Goal: Find specific page/section: Find specific page/section

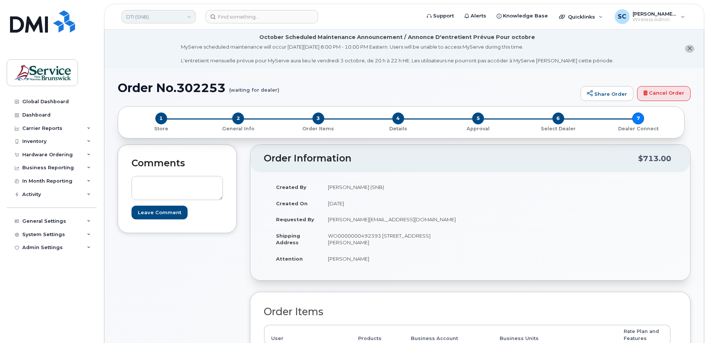
click at [158, 14] on link "DTI (SNB)" at bounding box center [158, 16] width 74 height 13
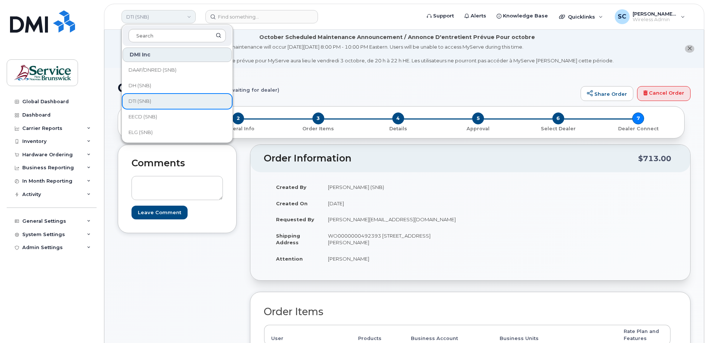
click at [157, 14] on link "DTI (SNB)" at bounding box center [158, 16] width 74 height 13
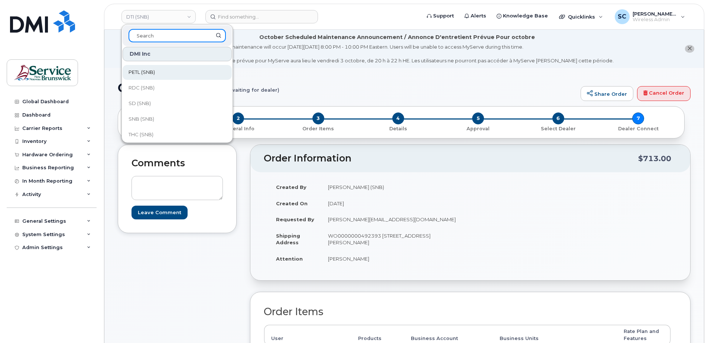
scroll to position [188, 0]
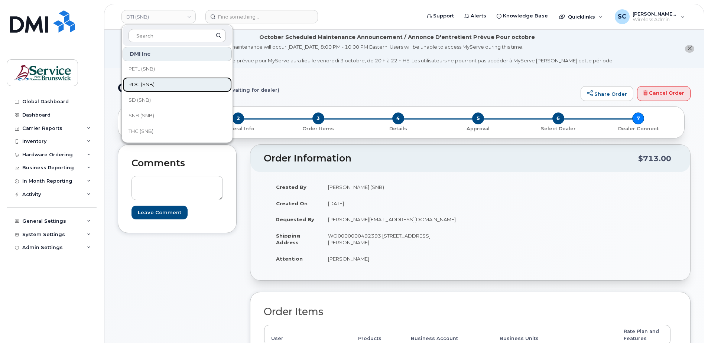
click at [150, 85] on span "RDC (SNB)" at bounding box center [141, 84] width 26 height 7
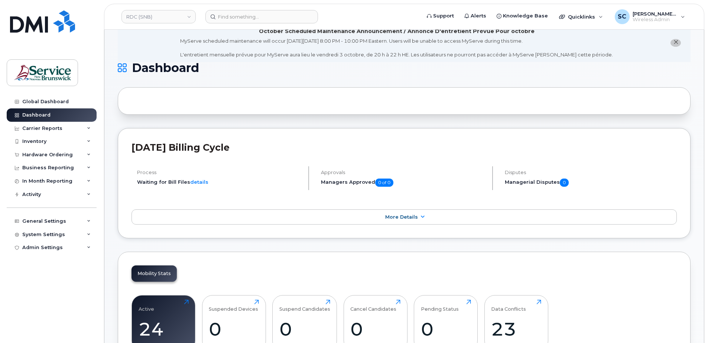
scroll to position [37, 0]
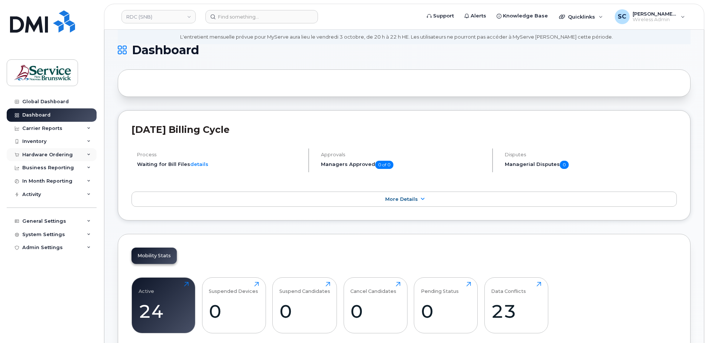
click at [46, 154] on div "Hardware Ordering" at bounding box center [47, 155] width 51 height 6
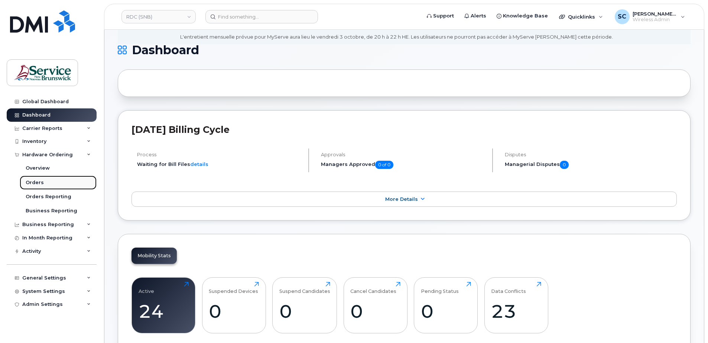
click at [45, 180] on link "Orders" at bounding box center [58, 183] width 77 height 14
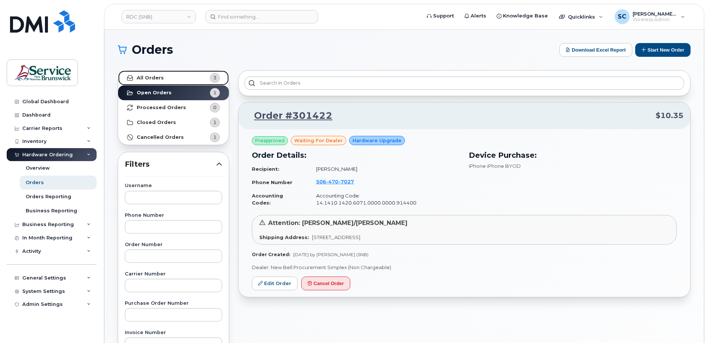
click at [184, 76] on link "All Orders 3" at bounding box center [173, 78] width 111 height 15
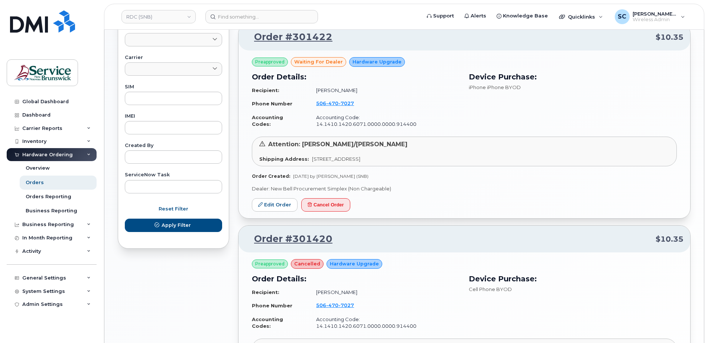
scroll to position [297, 0]
